Goal: Task Accomplishment & Management: Use online tool/utility

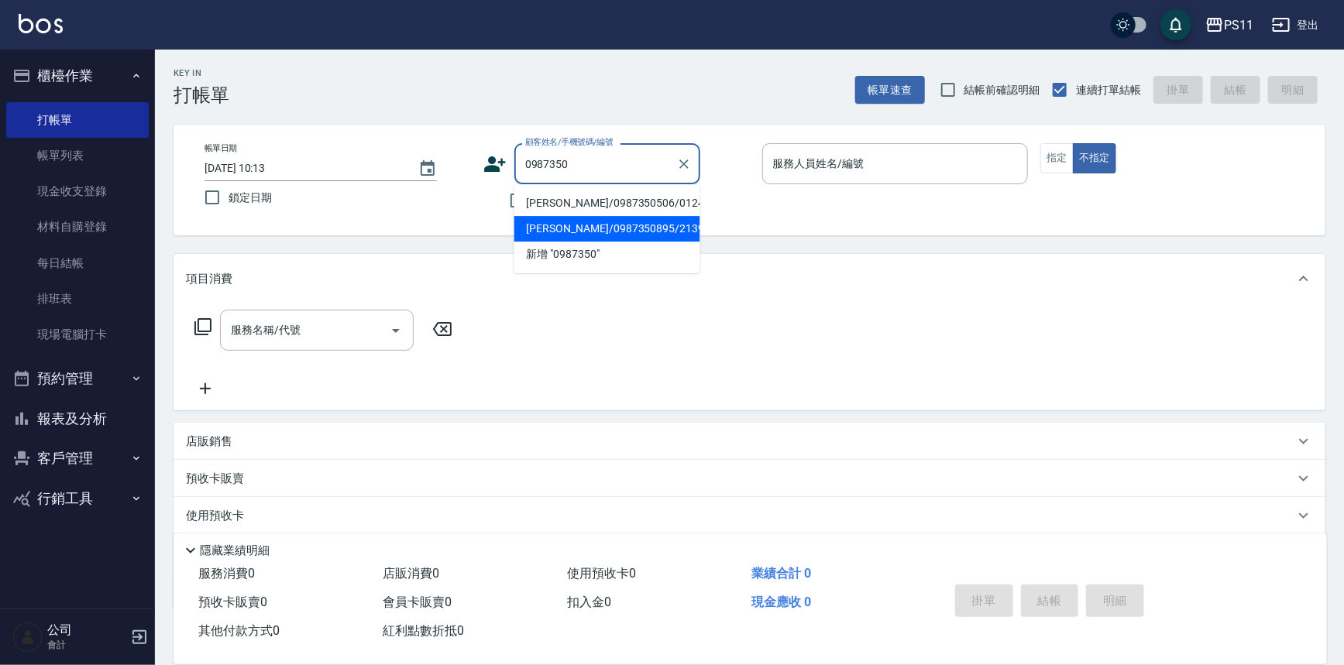
click at [606, 221] on li "[PERSON_NAME]/0987350895/2139" at bounding box center [607, 229] width 186 height 26
type input "[PERSON_NAME]/0987350895/2139"
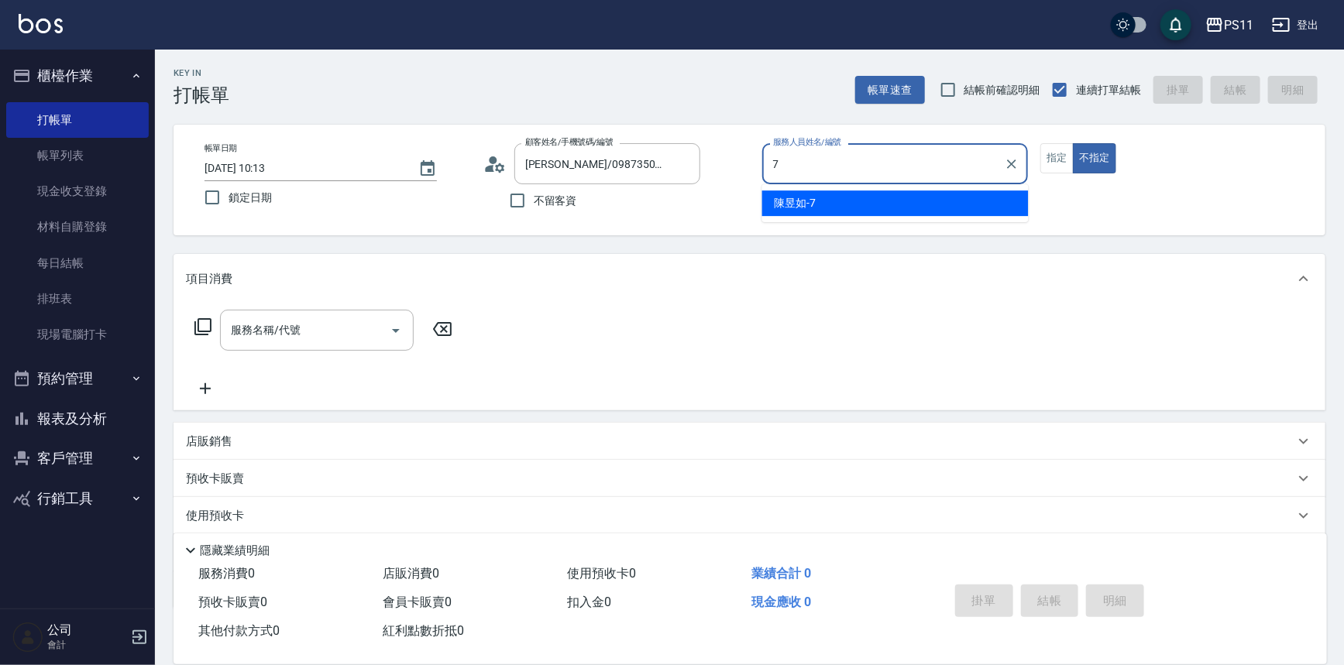
type input "陳昱如-7"
type button "false"
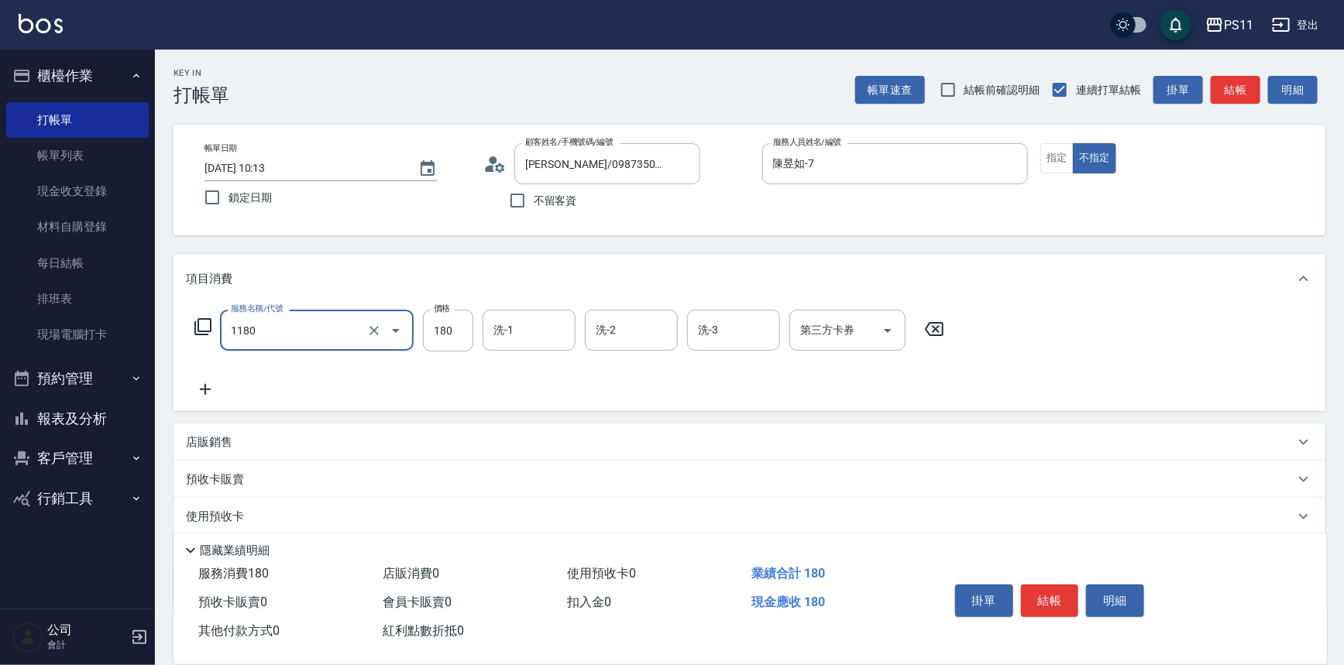
type input "洗髮(洗+剪不指定活動)(1180)"
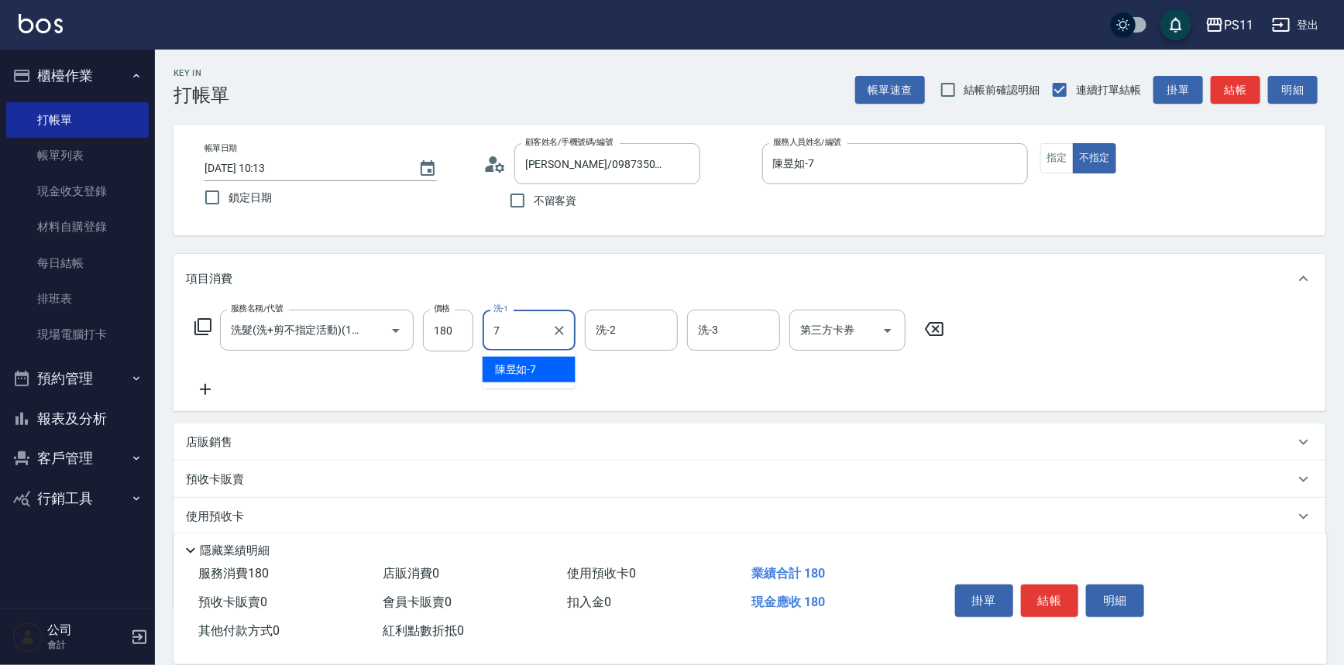
type input "陳昱如-7"
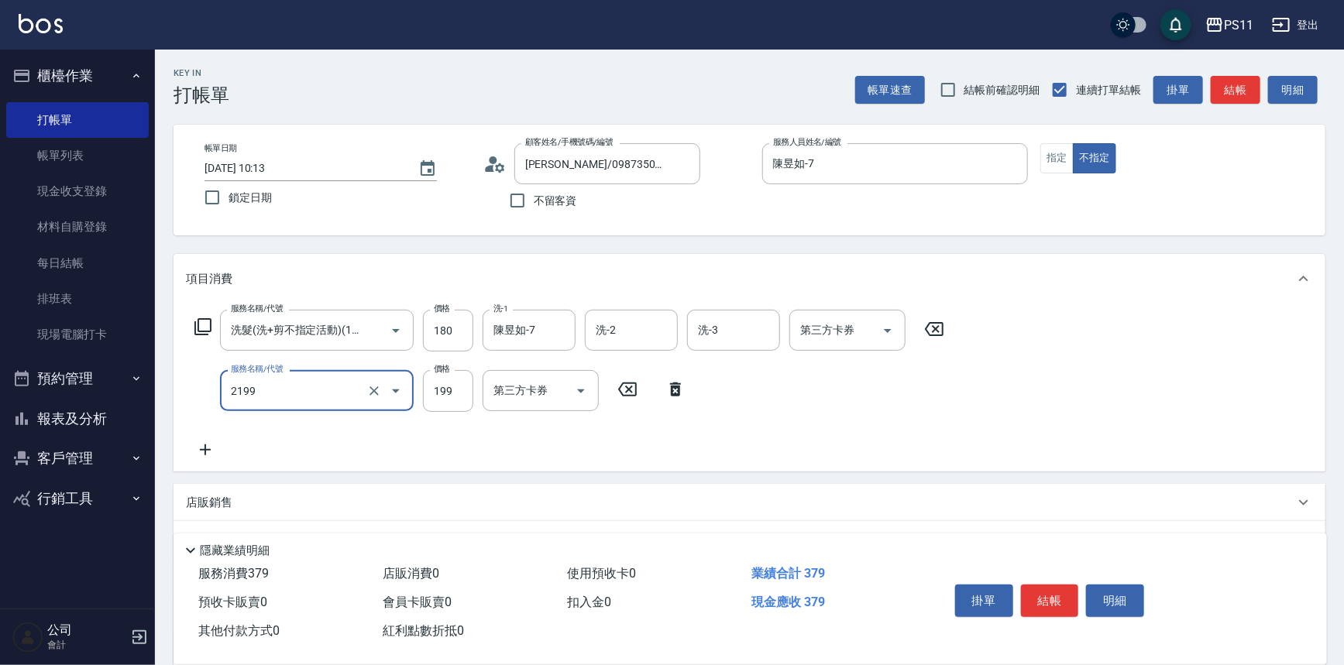
type input "不指定剪髮活動(2199)"
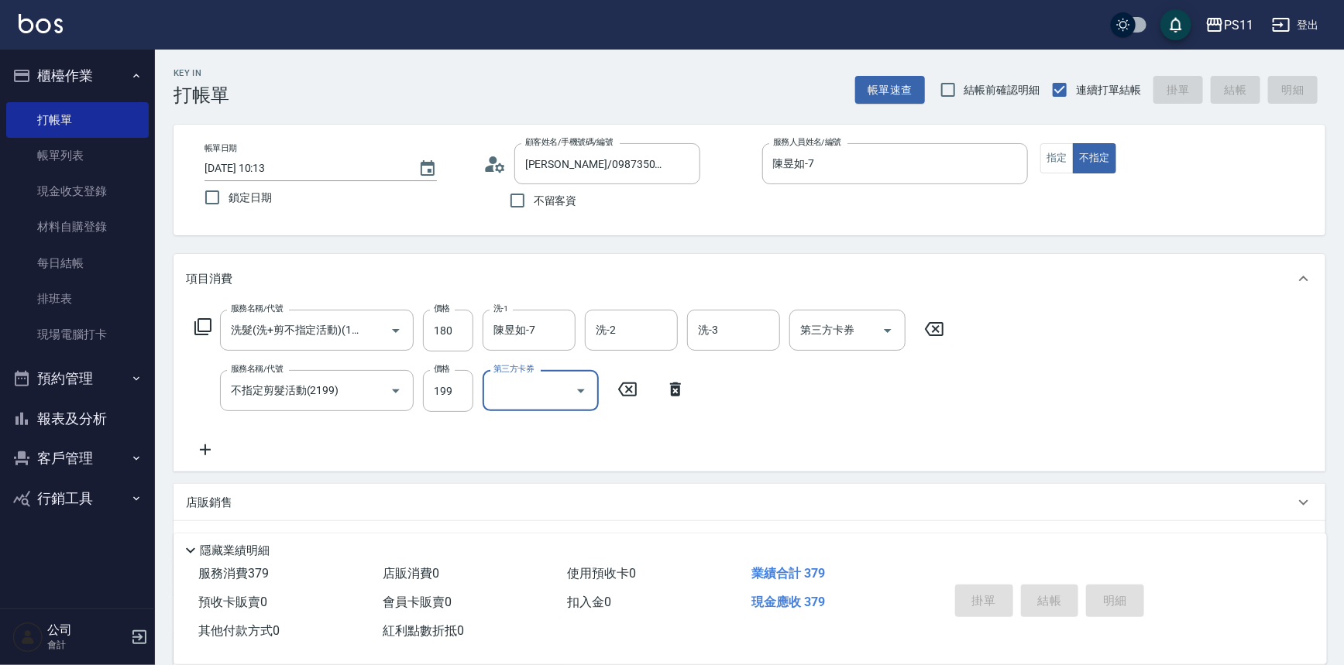
type input "[DATE] 12:25"
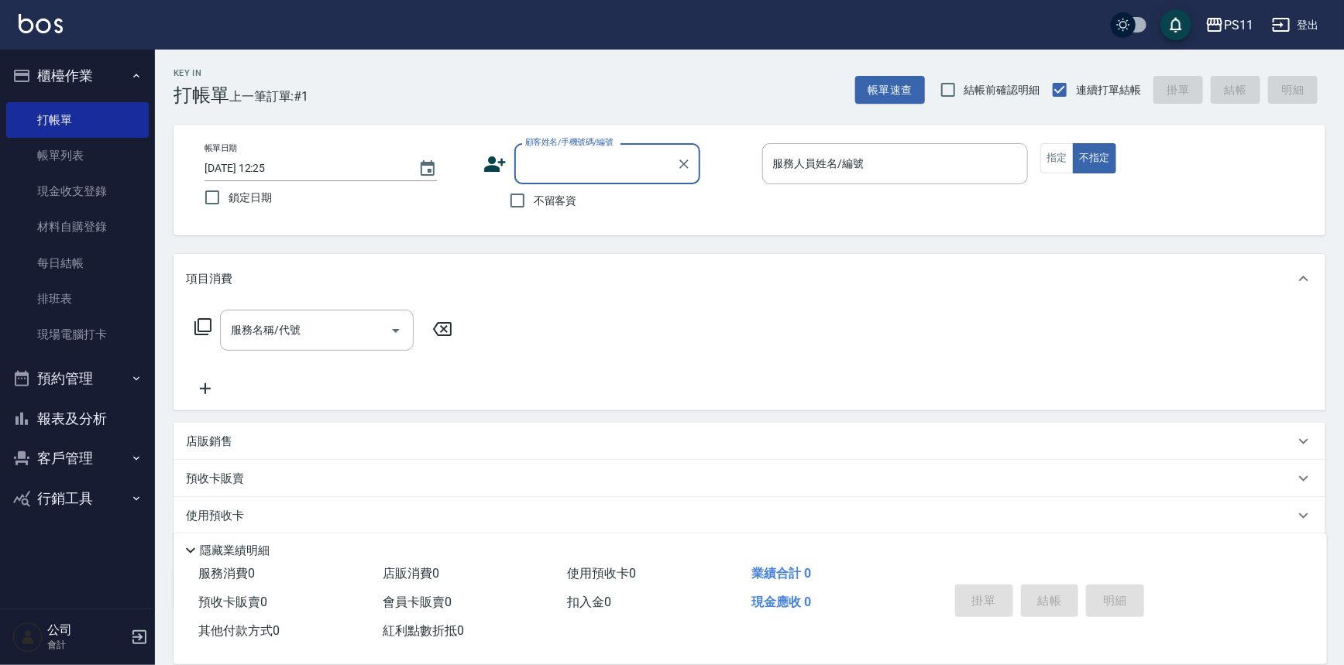
click at [128, 464] on button "客戶管理" at bounding box center [77, 458] width 143 height 40
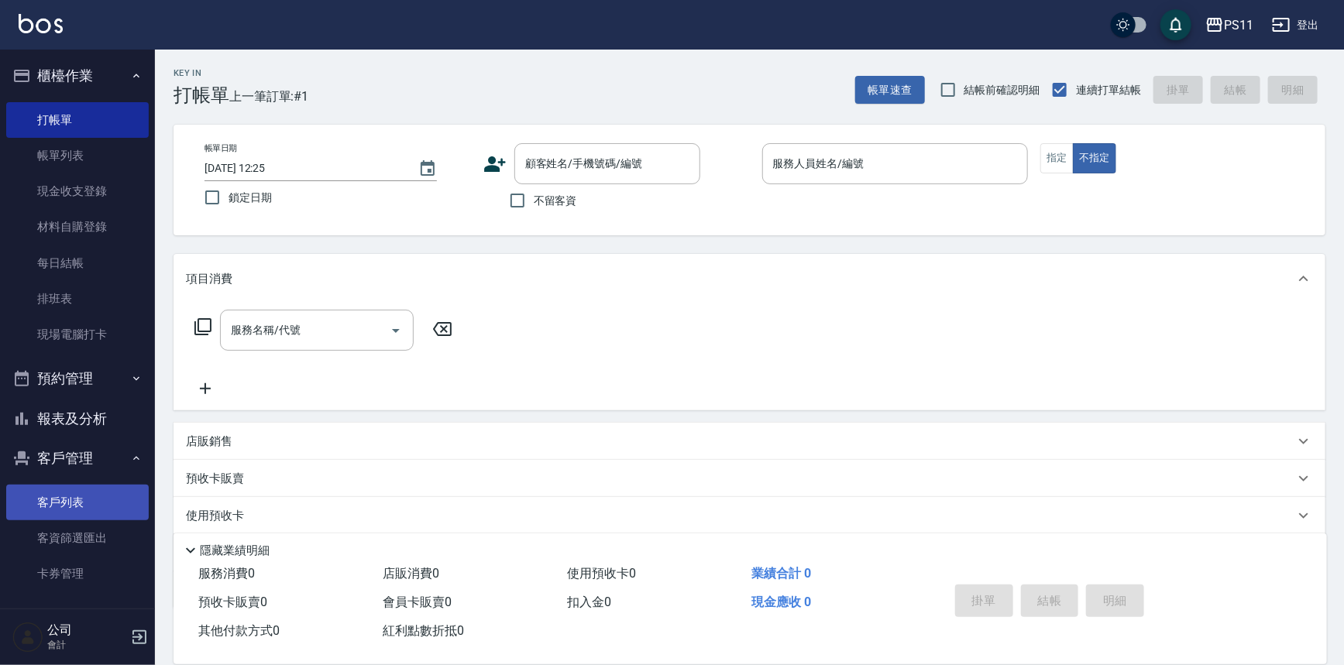
click at [122, 501] on link "客戶列表" at bounding box center [77, 503] width 143 height 36
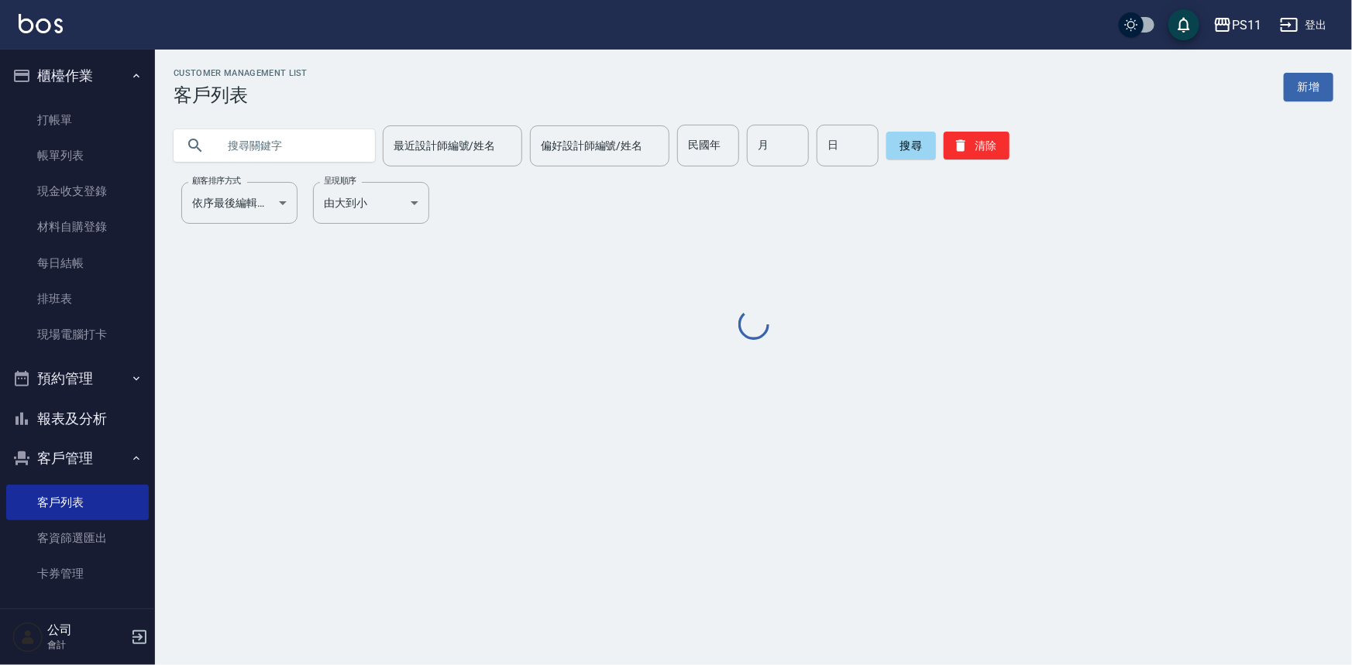
drag, startPoint x: 280, startPoint y: 141, endPoint x: 321, endPoint y: 135, distance: 42.3
click at [283, 142] on input "text" at bounding box center [290, 146] width 146 height 42
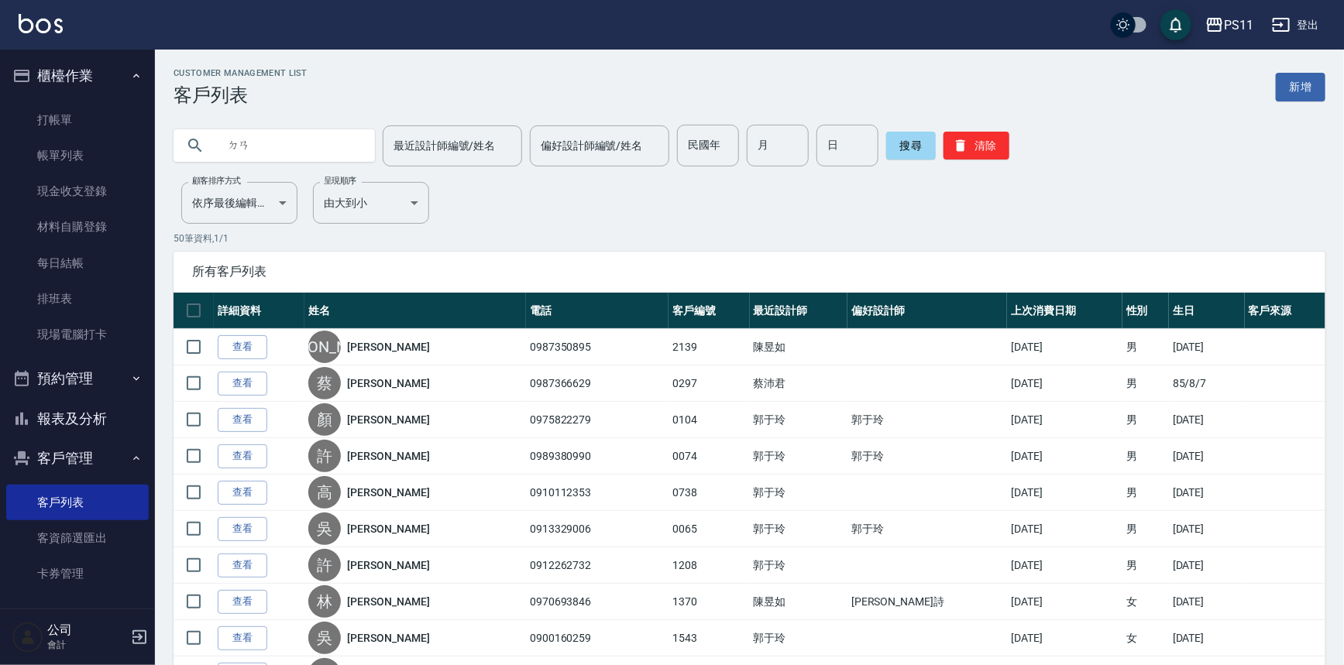
type input "單"
type input "[PERSON_NAME]"
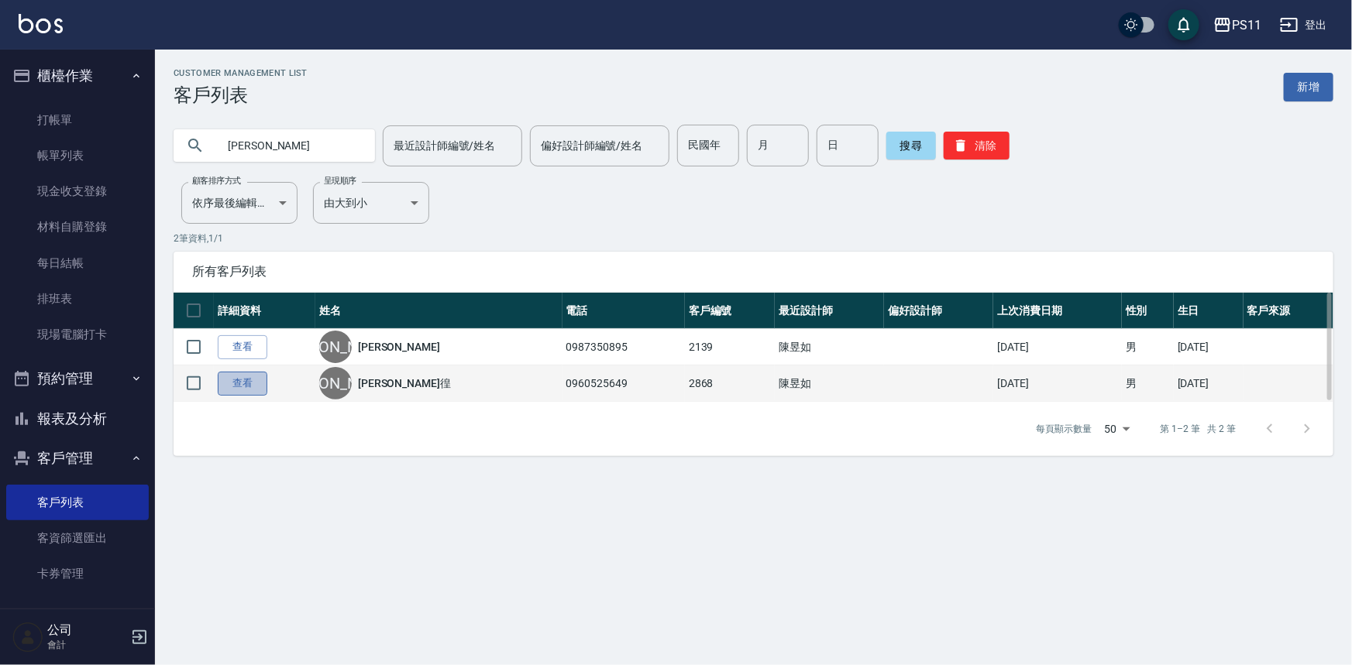
click at [251, 387] on link "查看" at bounding box center [243, 384] width 50 height 24
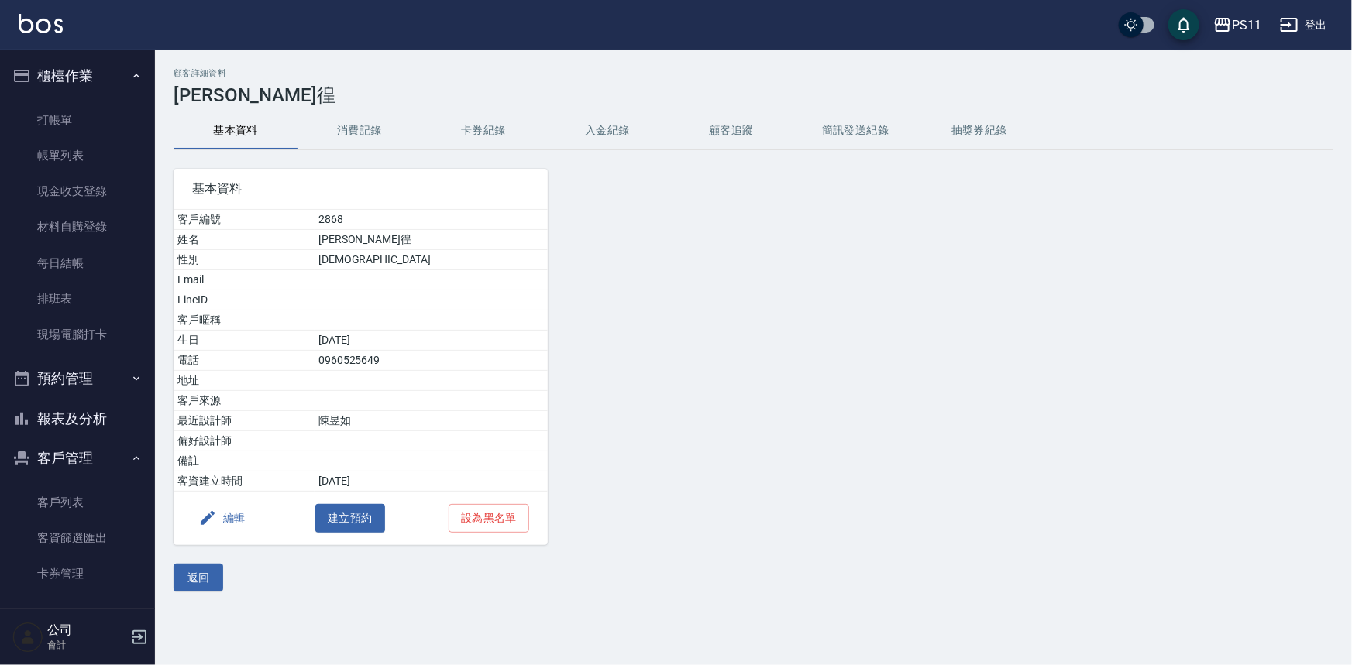
click at [378, 134] on button "消費記錄" at bounding box center [359, 130] width 124 height 37
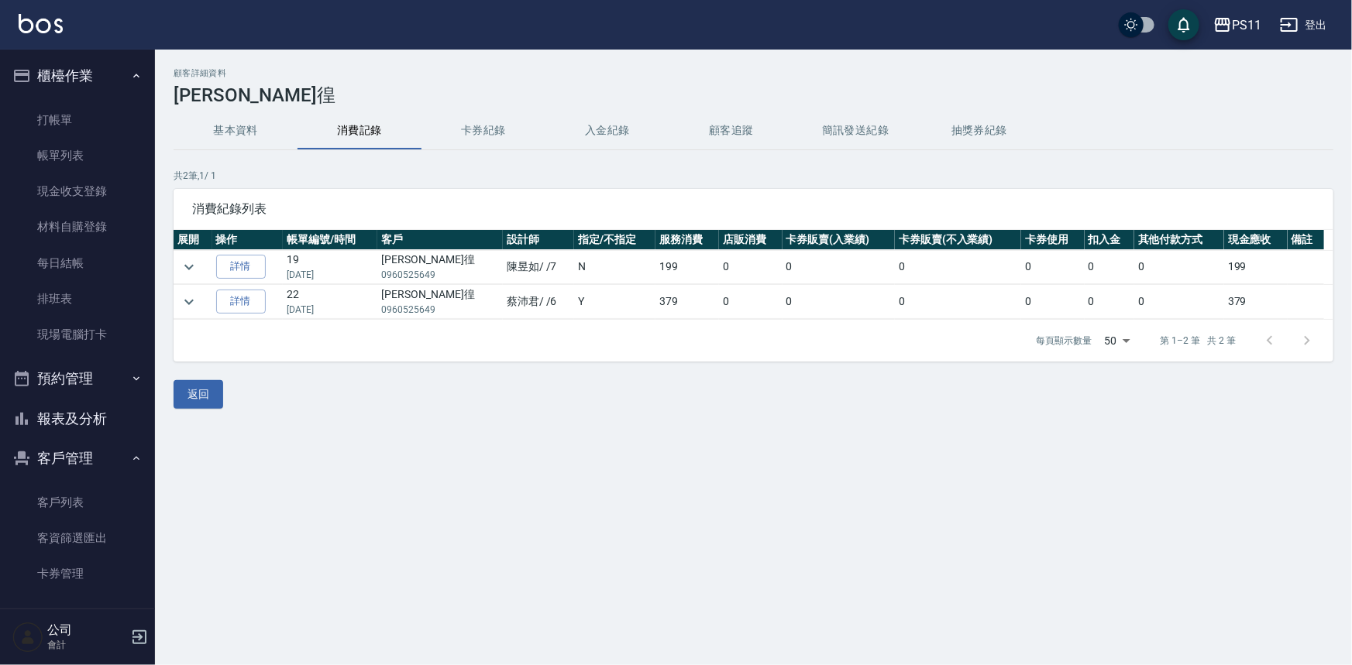
click at [228, 145] on button "基本資料" at bounding box center [236, 130] width 124 height 37
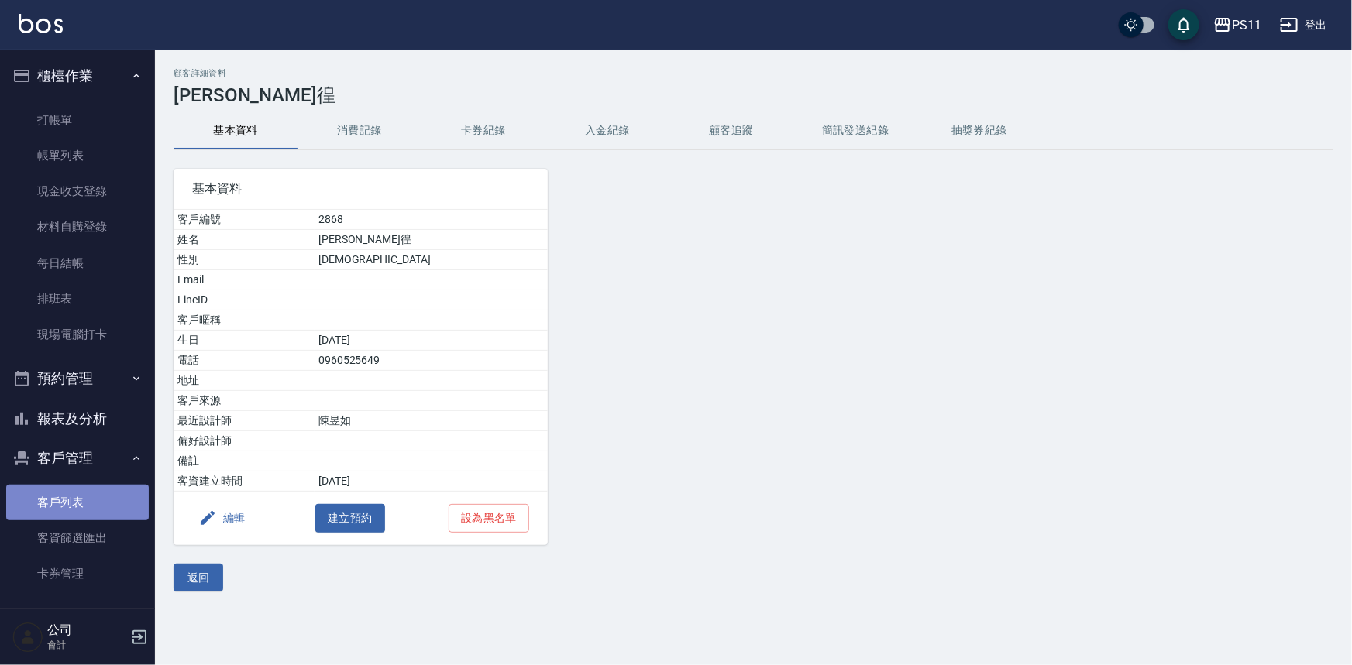
click at [113, 504] on link "客戶列表" at bounding box center [77, 503] width 143 height 36
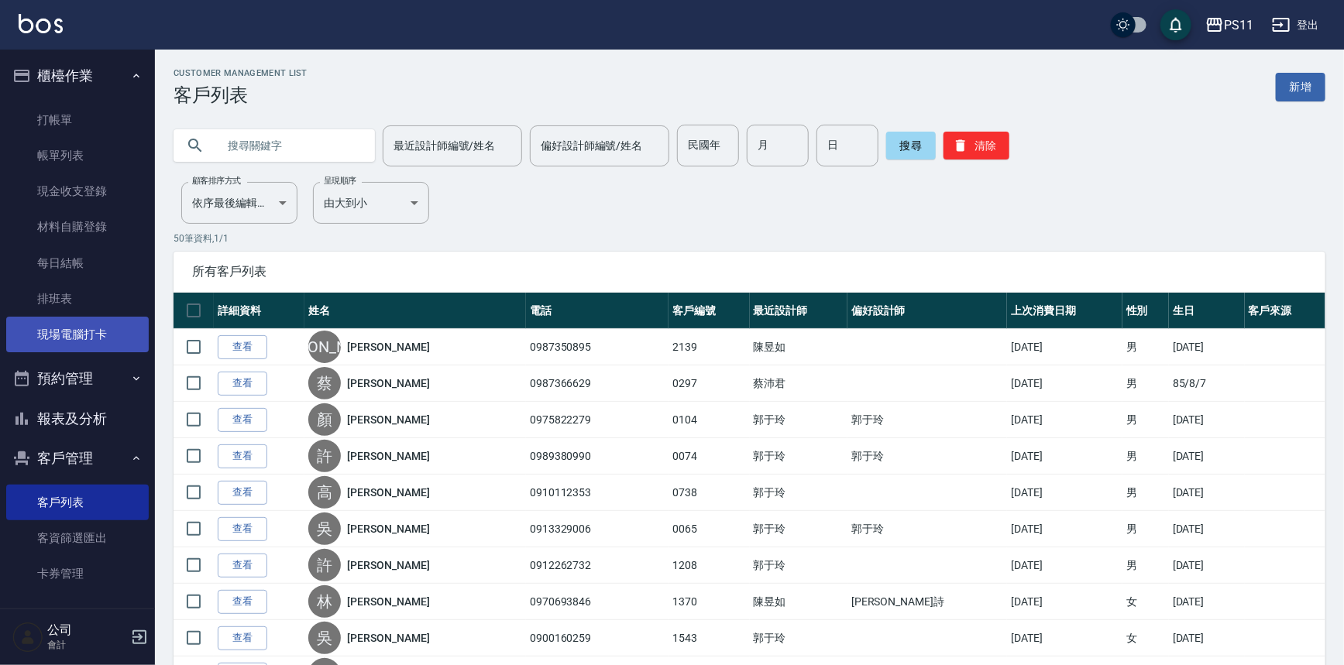
click at [87, 337] on link "現場電腦打卡" at bounding box center [77, 335] width 143 height 36
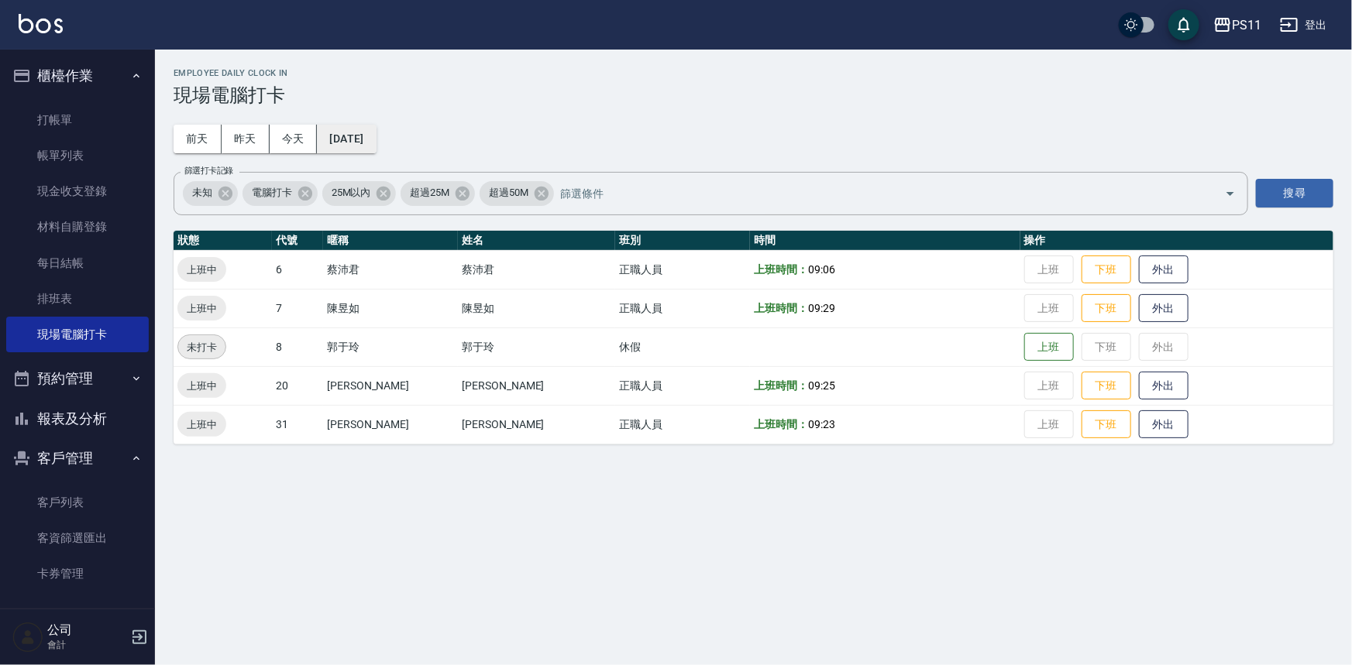
click at [376, 138] on button "[DATE]" at bounding box center [346, 139] width 59 height 29
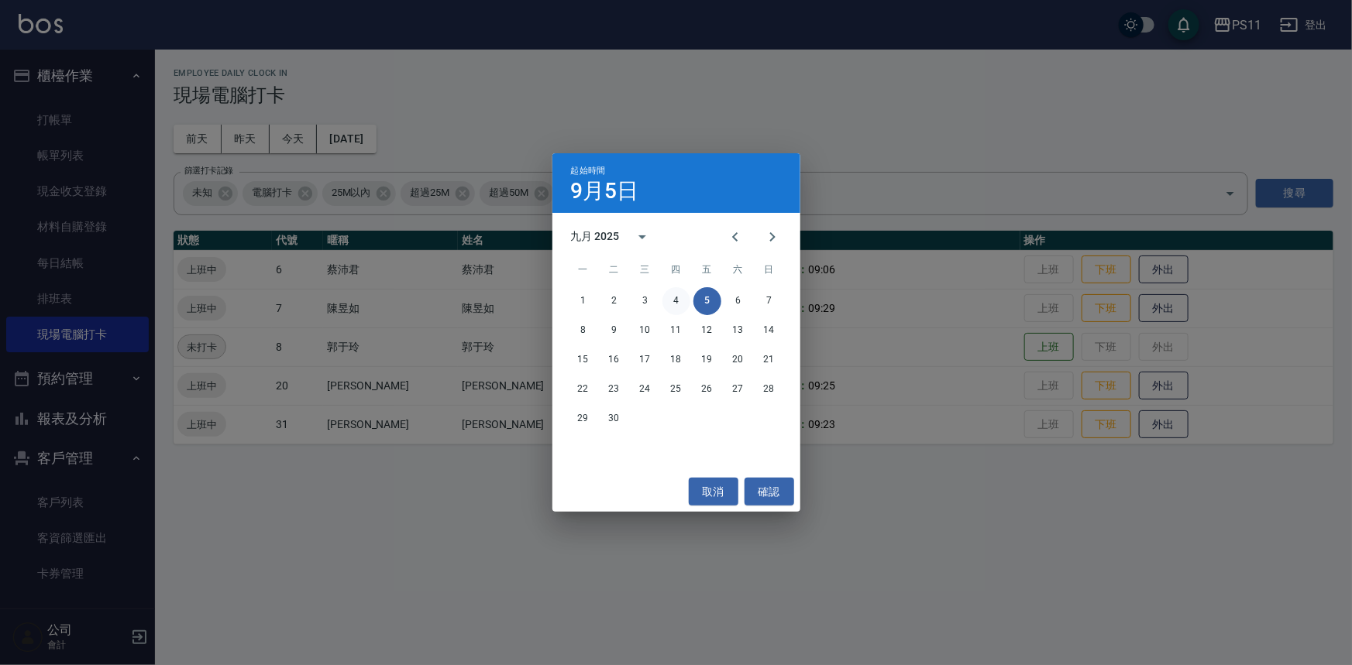
click at [676, 298] on button "4" at bounding box center [676, 301] width 28 height 28
